Goal: Information Seeking & Learning: Learn about a topic

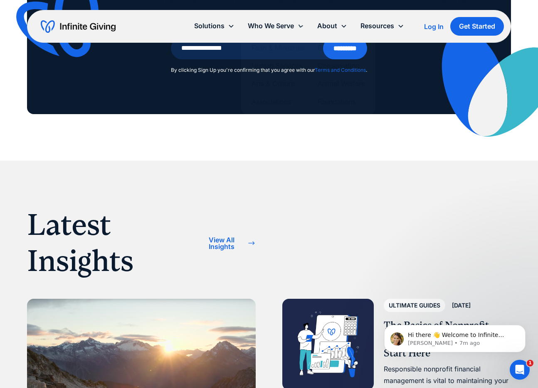
scroll to position [2505, 0]
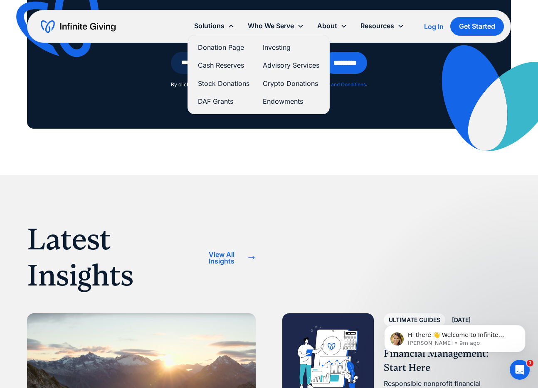
click at [227, 66] on link "Cash Reserves" at bounding box center [224, 65] width 52 height 11
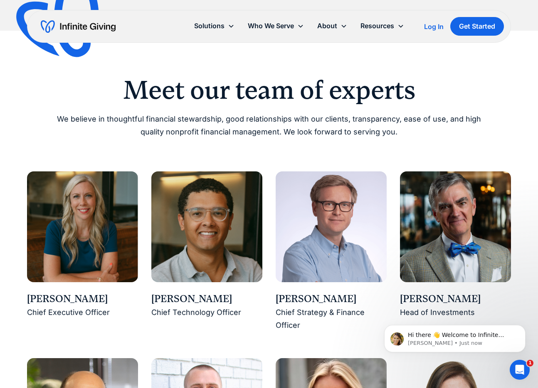
scroll to position [594, 0]
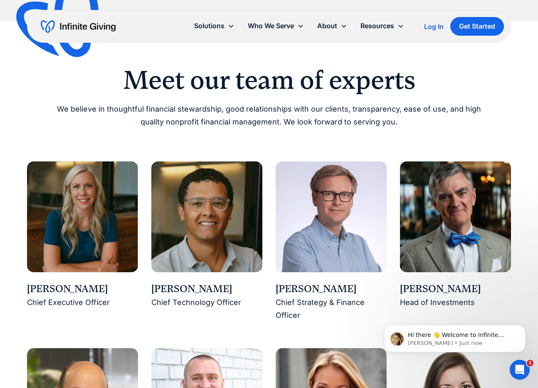
drag, startPoint x: 104, startPoint y: 291, endPoint x: 21, endPoint y: 290, distance: 83.5
copy div "Karen Houghton"
click at [91, 212] on img at bounding box center [82, 217] width 111 height 111
click at [68, 292] on div "Karen Houghton" at bounding box center [82, 289] width 111 height 14
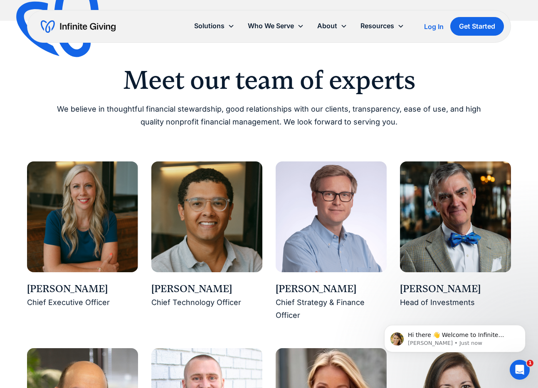
click at [78, 230] on img at bounding box center [82, 217] width 111 height 111
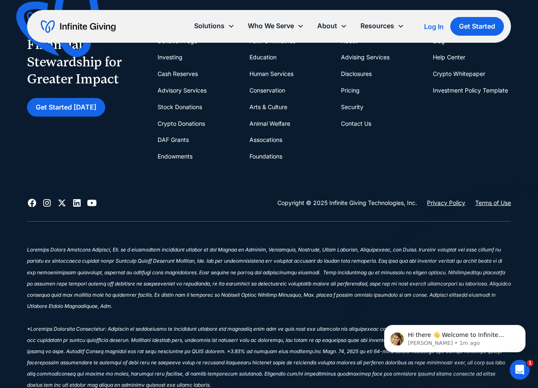
scroll to position [2540, 0]
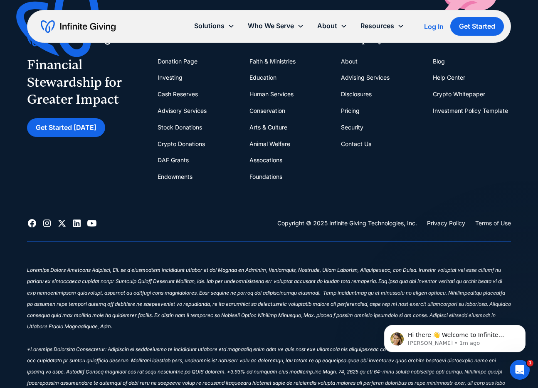
click at [179, 86] on link "Cash Reserves" at bounding box center [177, 94] width 40 height 17
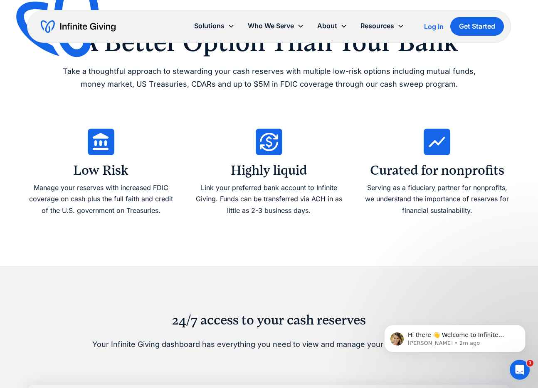
scroll to position [332, 0]
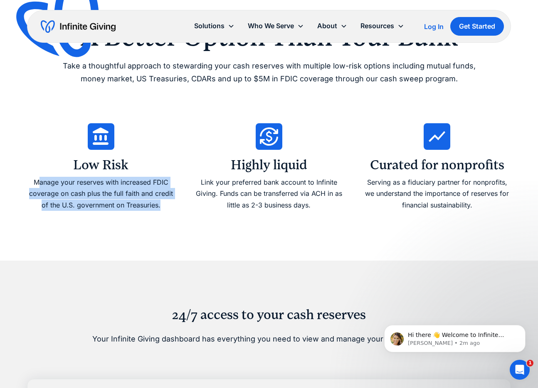
drag, startPoint x: 49, startPoint y: 183, endPoint x: 175, endPoint y: 209, distance: 128.9
click at [175, 209] on div "Low Risk Manage your reserves with increased FDIC coverage on cash plus the ful…" at bounding box center [269, 167] width 484 height 96
click at [176, 209] on div "Low Risk Manage your reserves with increased FDIC coverage on cash plus the ful…" at bounding box center [269, 167] width 484 height 96
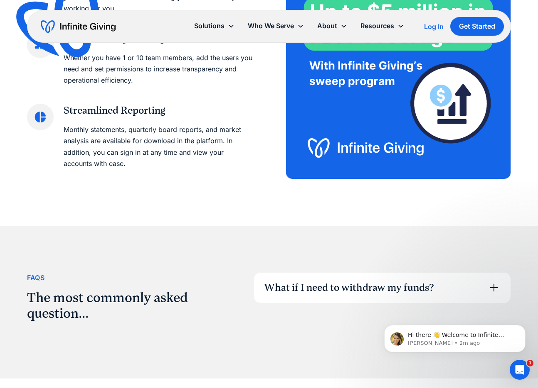
scroll to position [1122, 0]
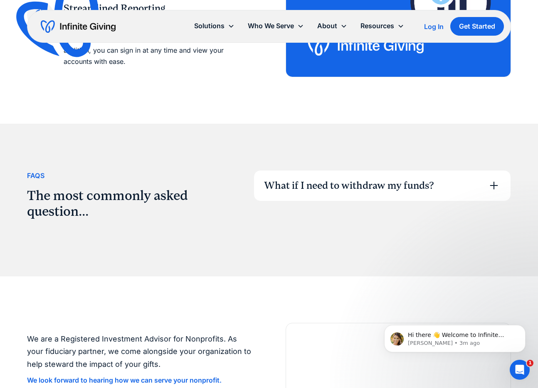
click at [380, 193] on div "What if I need to withdraw my funds?" at bounding box center [349, 186] width 170 height 14
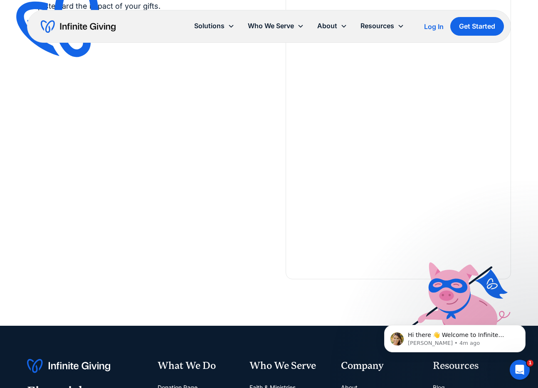
scroll to position [1662, 0]
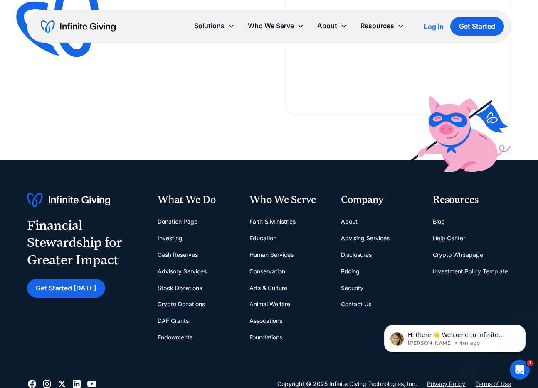
click at [350, 271] on link "Pricing" at bounding box center [350, 271] width 19 height 17
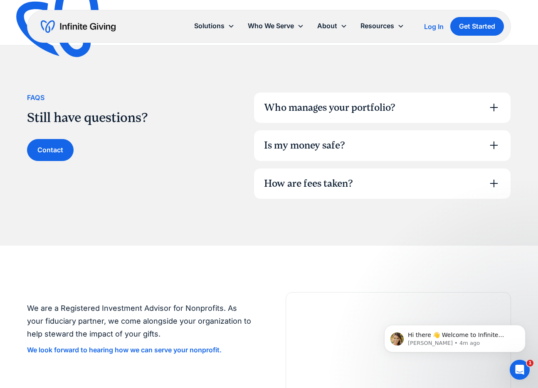
scroll to position [540, 0]
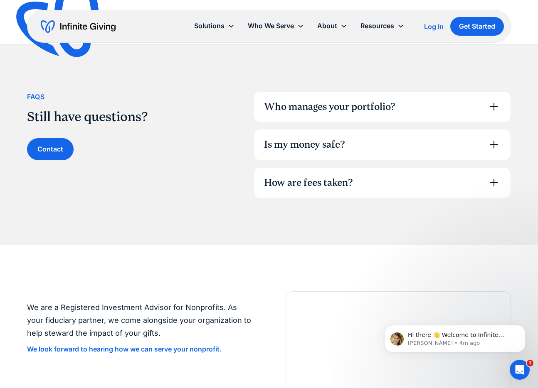
click at [383, 181] on div "How are fees taken?" at bounding box center [382, 183] width 257 height 31
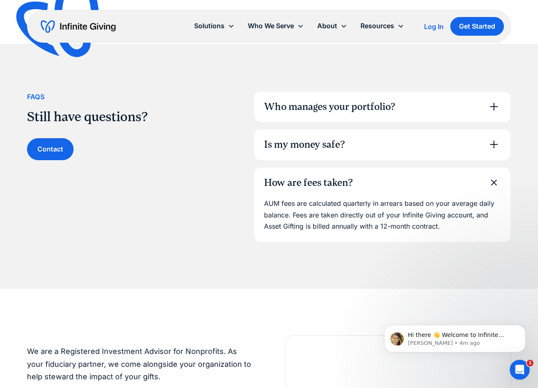
click at [398, 141] on div "Is my money safe?" at bounding box center [382, 145] width 257 height 31
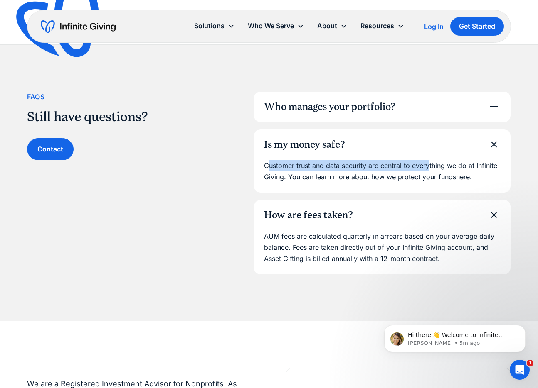
drag, startPoint x: 268, startPoint y: 163, endPoint x: 437, endPoint y: 157, distance: 169.2
click at [433, 160] on div "Is my money safe? Customer trust and data security are central to everything we…" at bounding box center [382, 161] width 258 height 64
click at [451, 110] on div "Who manages your portfolio?" at bounding box center [382, 107] width 257 height 31
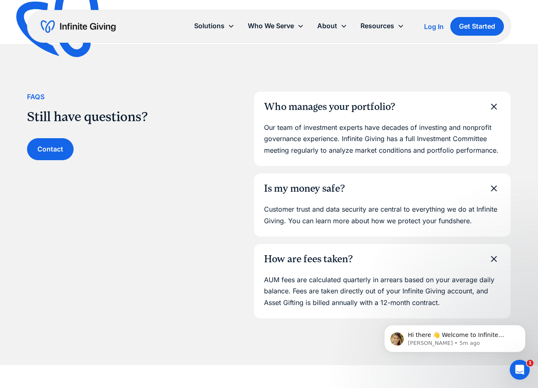
click at [451, 110] on div "Who manages your portfolio?" at bounding box center [382, 107] width 257 height 31
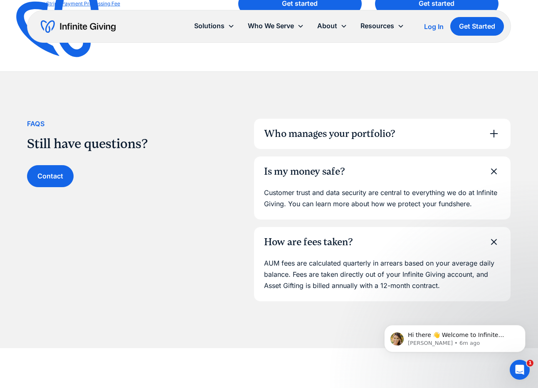
scroll to position [498, 0]
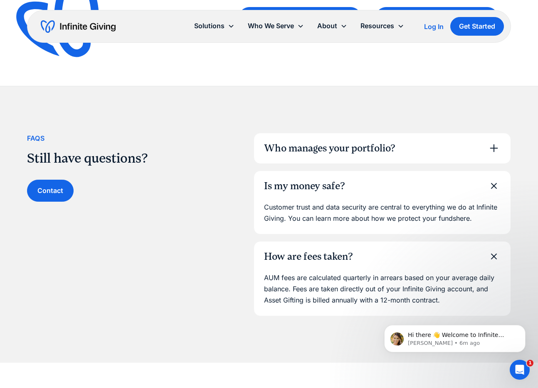
click at [92, 25] on img "home" at bounding box center [78, 26] width 75 height 13
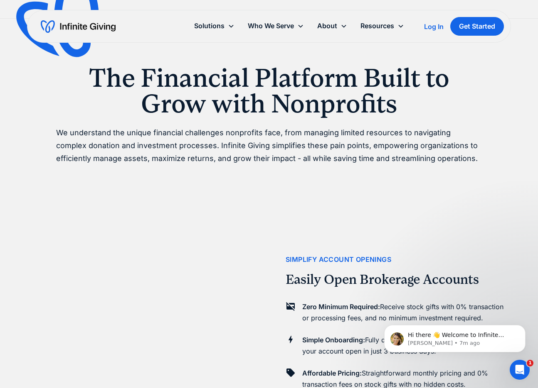
scroll to position [498, 0]
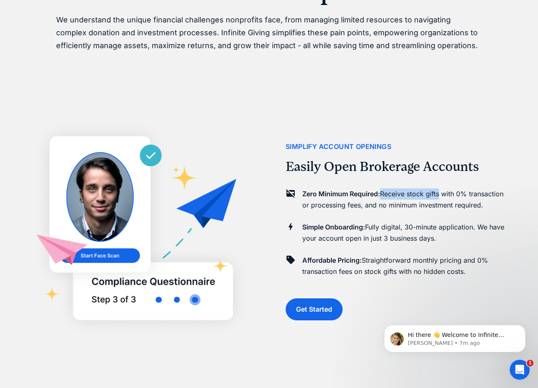
drag, startPoint x: 381, startPoint y: 194, endPoint x: 438, endPoint y: 194, distance: 57.3
click at [438, 194] on p "Zero Minimum Required: Receive stock gifts with 0% transaction or processing fe…" at bounding box center [406, 200] width 209 height 22
click at [396, 211] on div "Zero Minimum Required: Receive stock gifts with 0% transaction or processing fe…" at bounding box center [406, 202] width 209 height 27
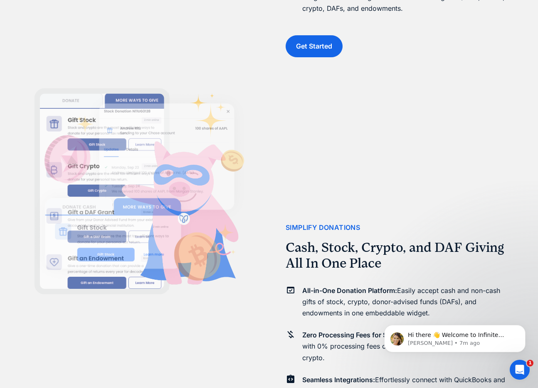
scroll to position [1662, 0]
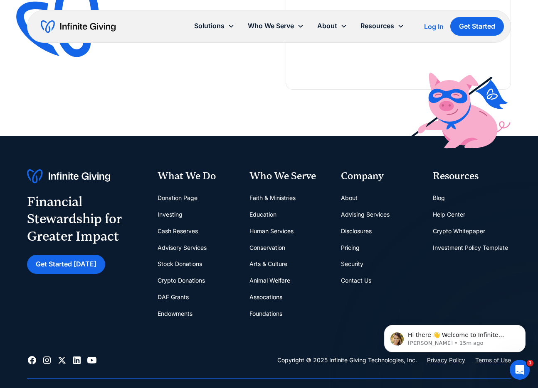
scroll to position [1828, 0]
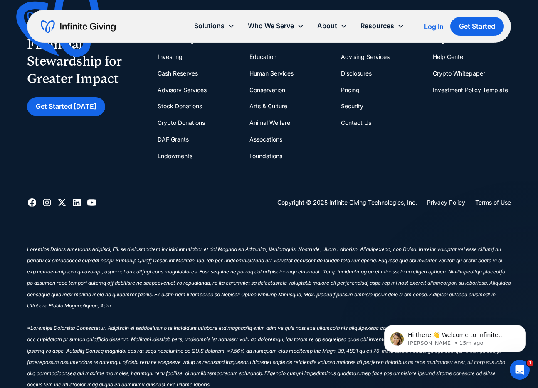
click at [348, 104] on link "Security" at bounding box center [352, 106] width 22 height 17
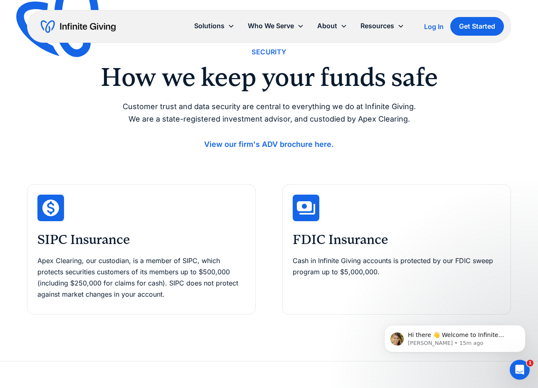
scroll to position [42, 0]
